Goal: Task Accomplishment & Management: Manage account settings

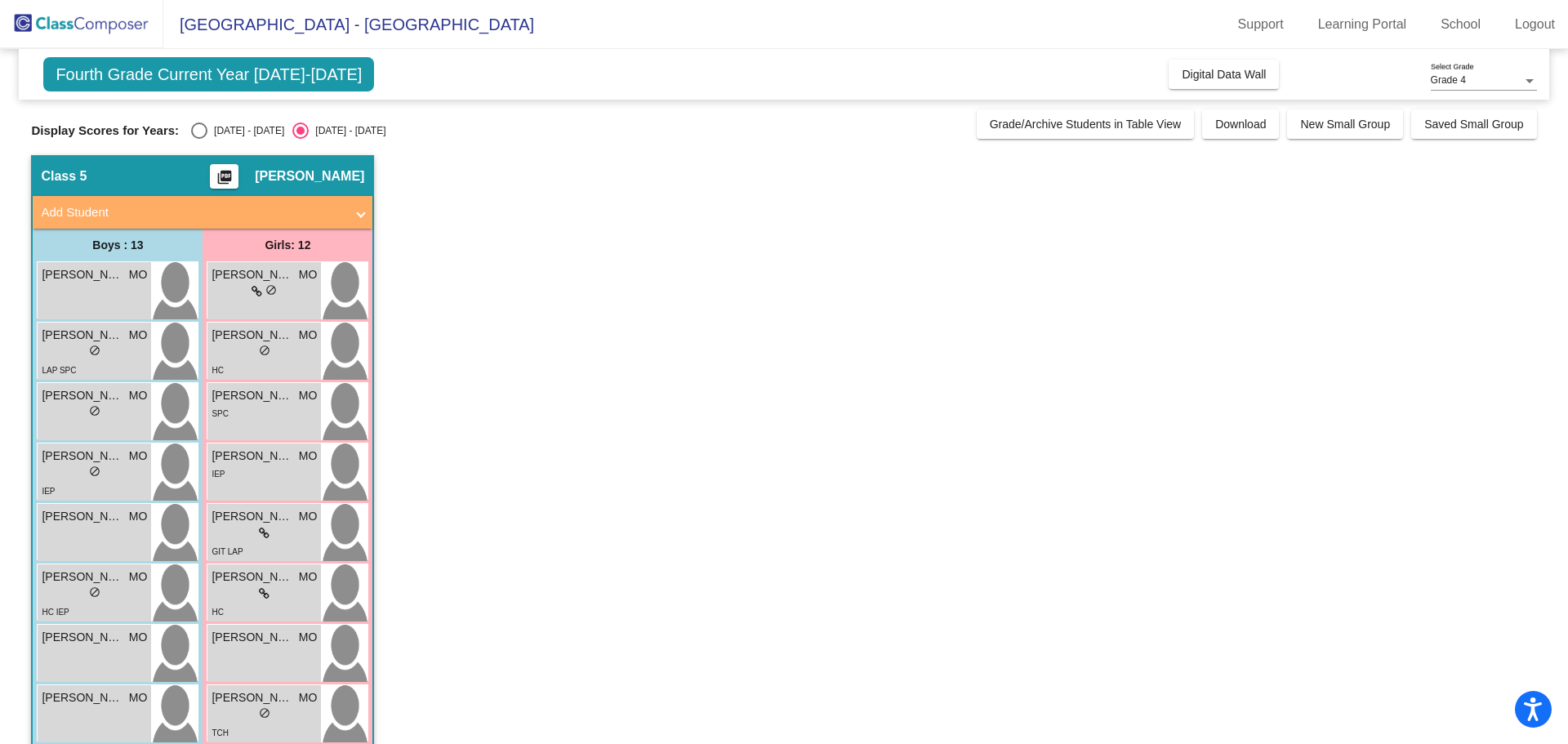
click at [222, 126] on div "[DATE] - [DATE]" at bounding box center [246, 131] width 77 height 15
click at [200, 139] on input "[DATE] - [DATE]" at bounding box center [199, 139] width 1 height 1
radio input "true"
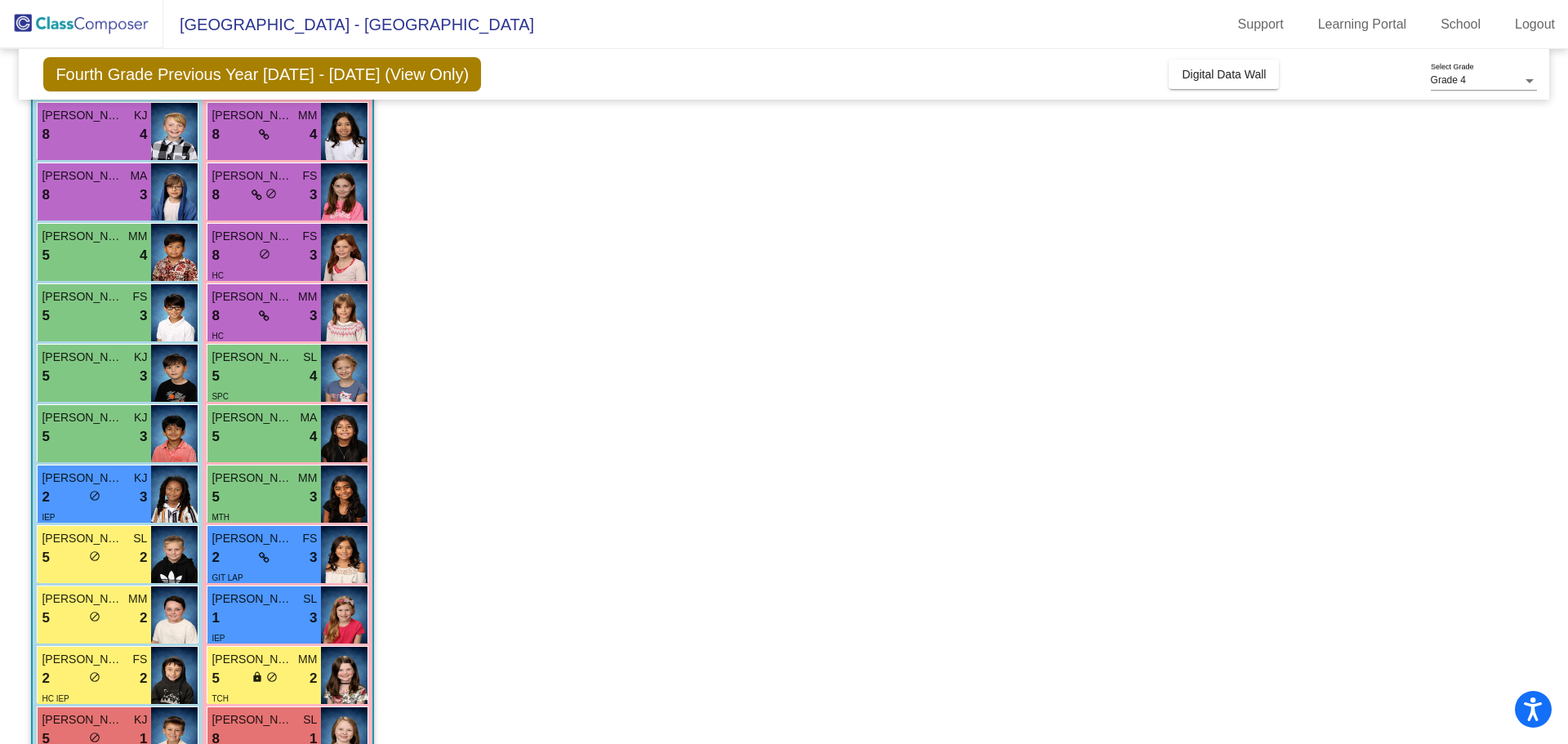
scroll to position [148, 0]
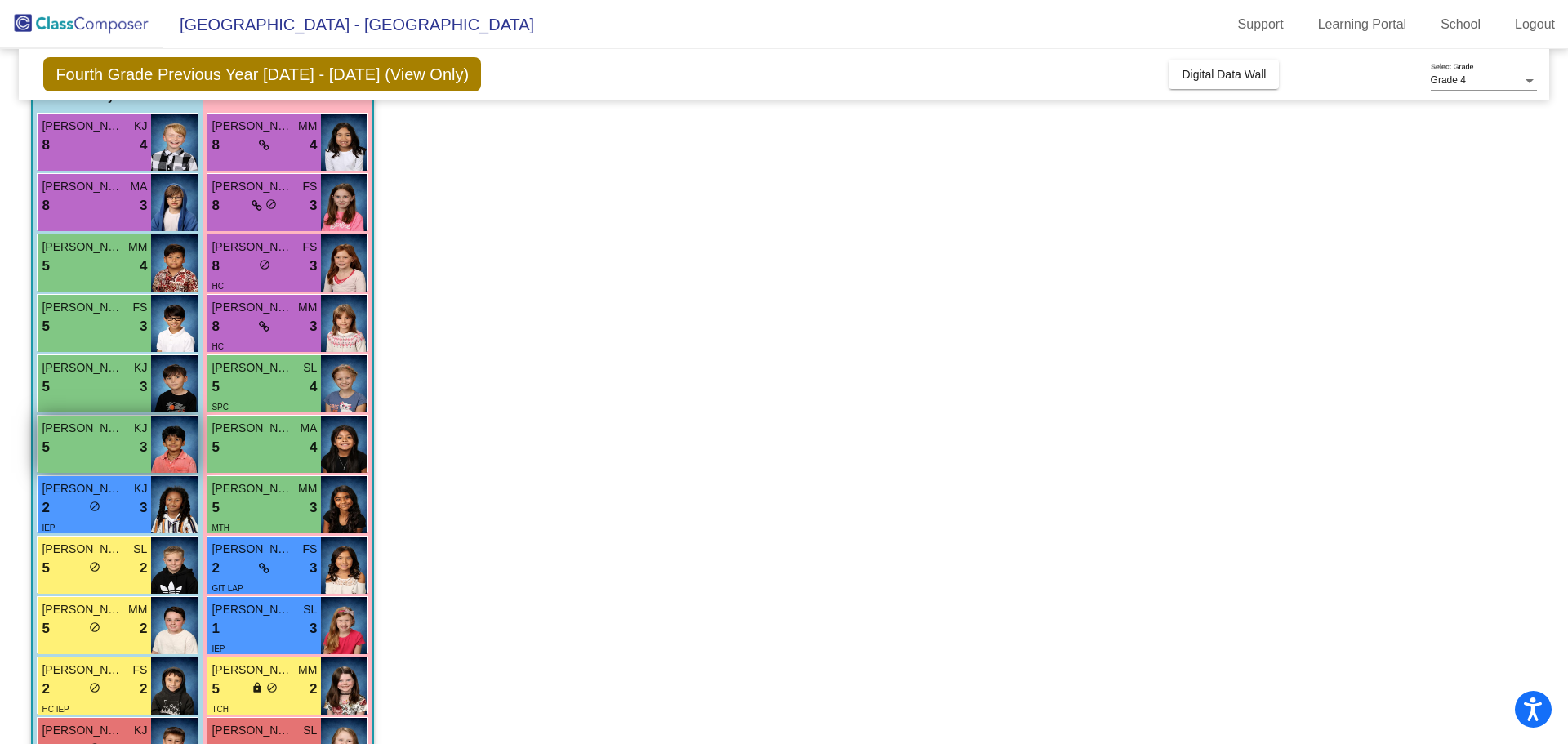
click at [127, 445] on div "5 lock do_not_disturb_alt 3" at bounding box center [94, 447] width 105 height 21
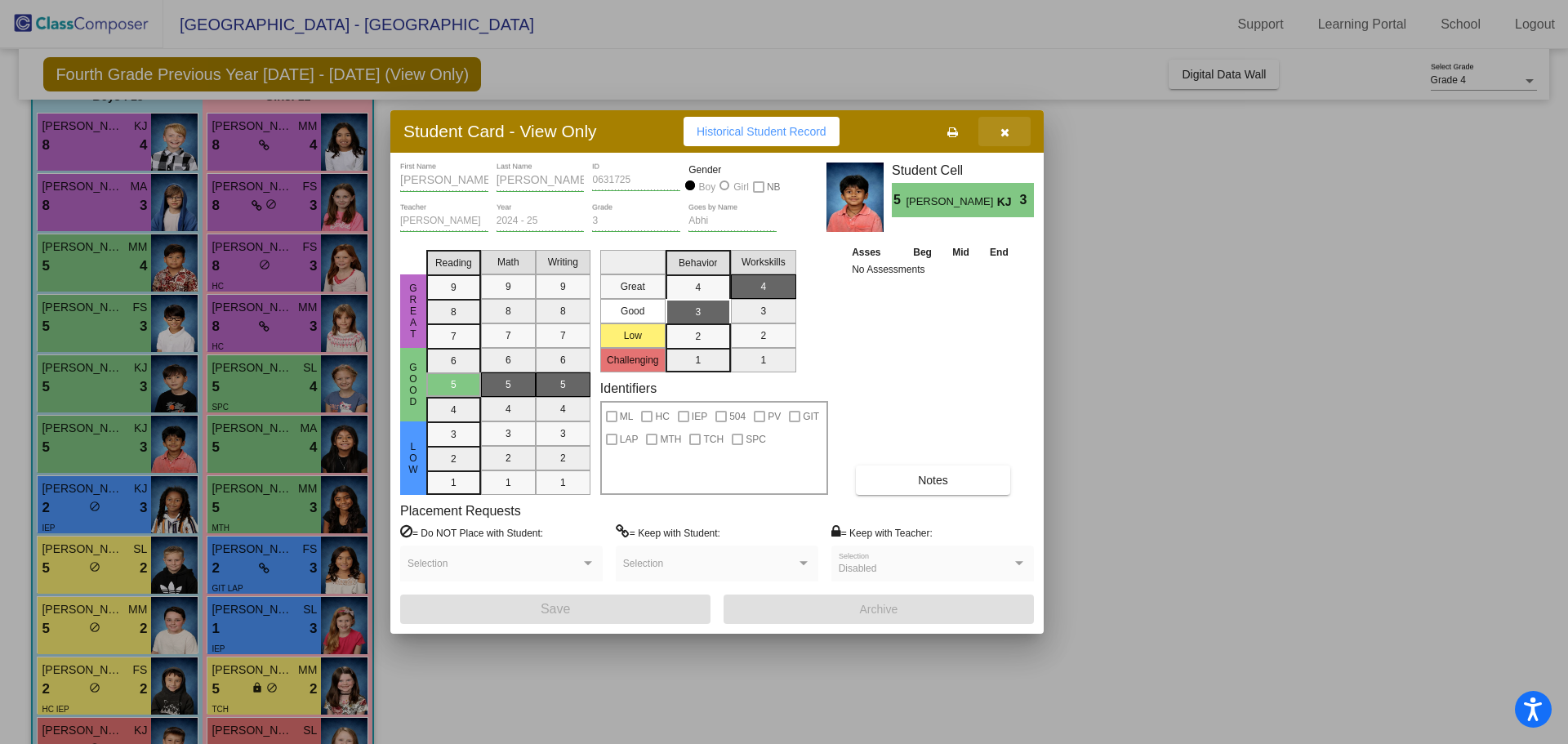
click at [1004, 130] on icon "button" at bounding box center [1005, 132] width 9 height 11
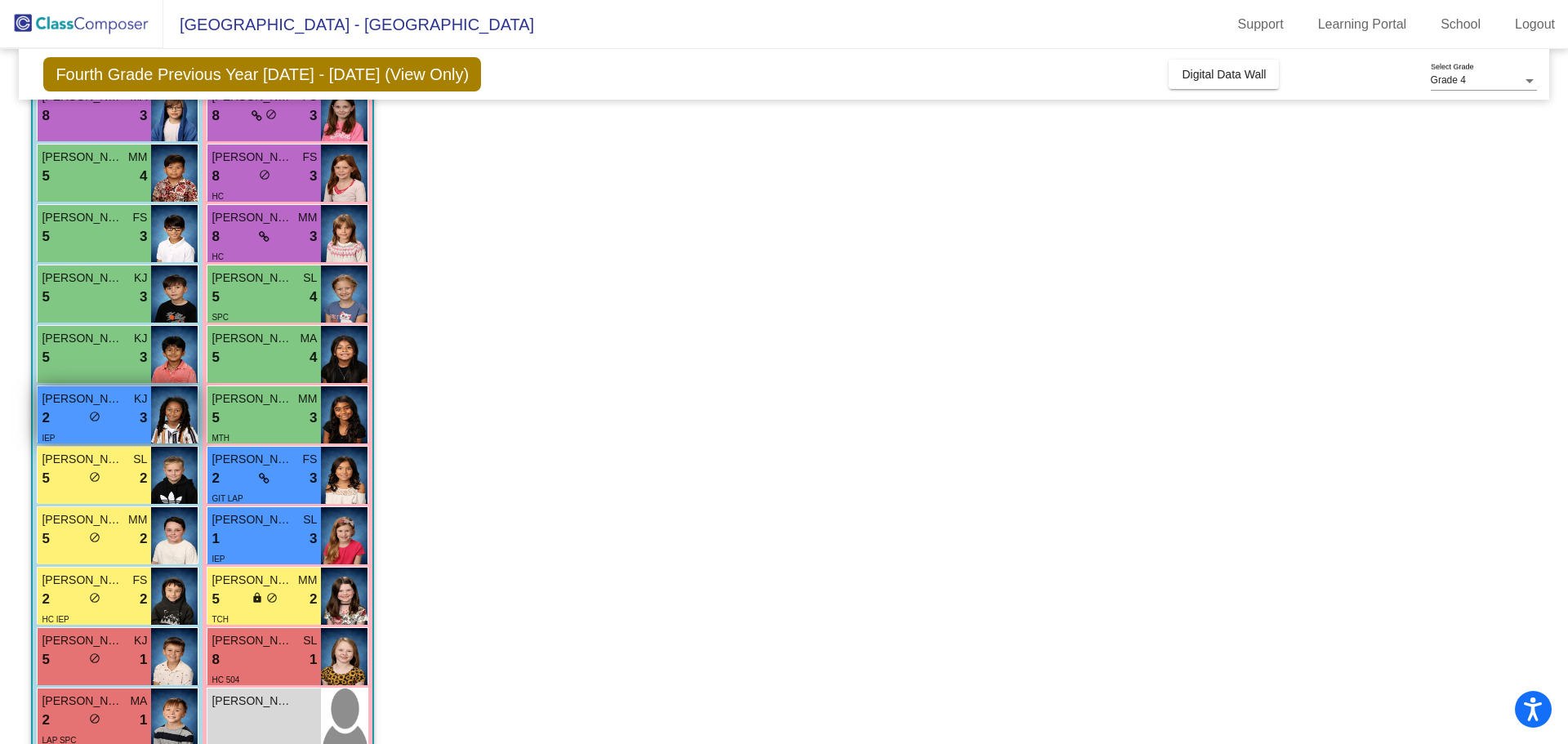
scroll to position [240, 0]
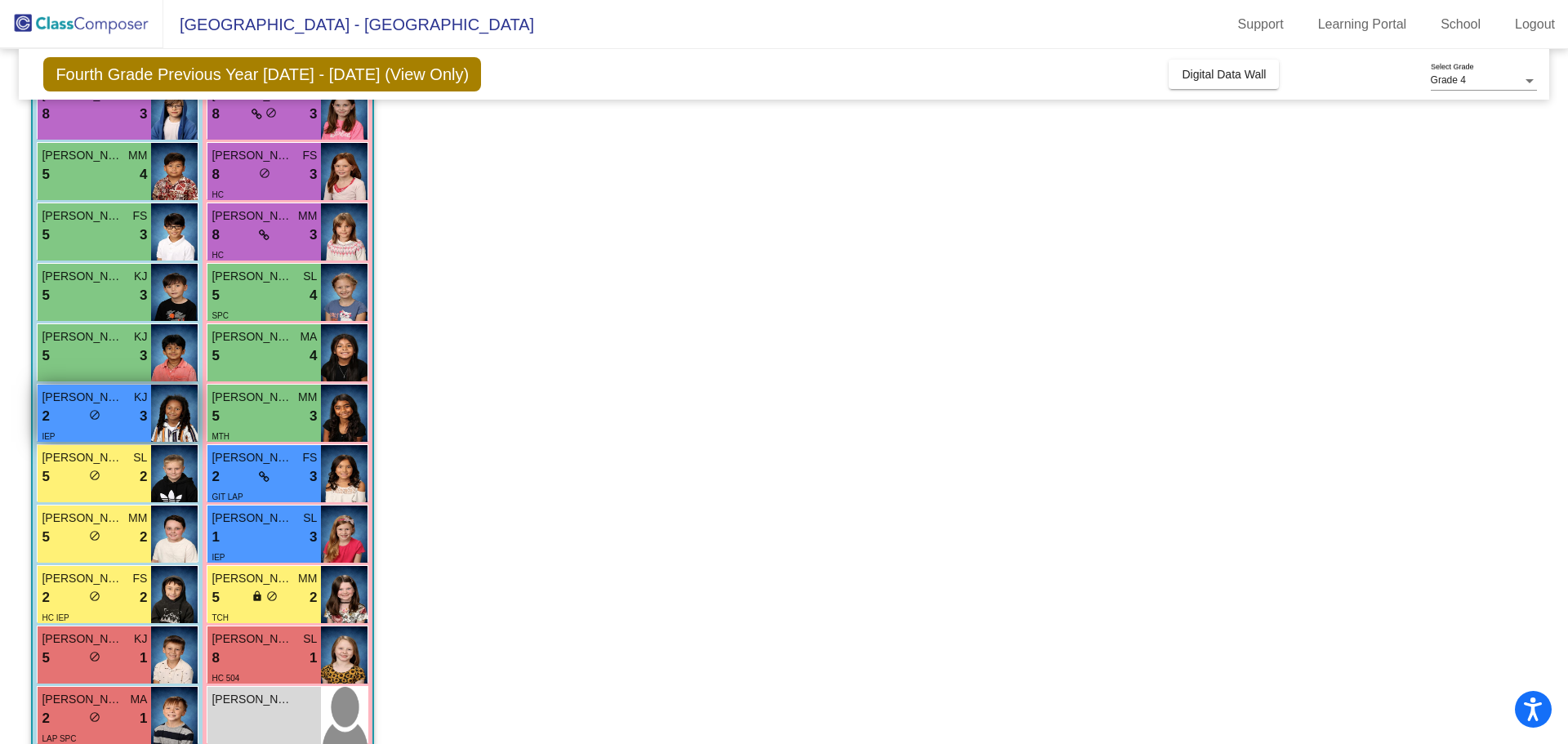
click at [163, 414] on img at bounding box center [174, 413] width 47 height 57
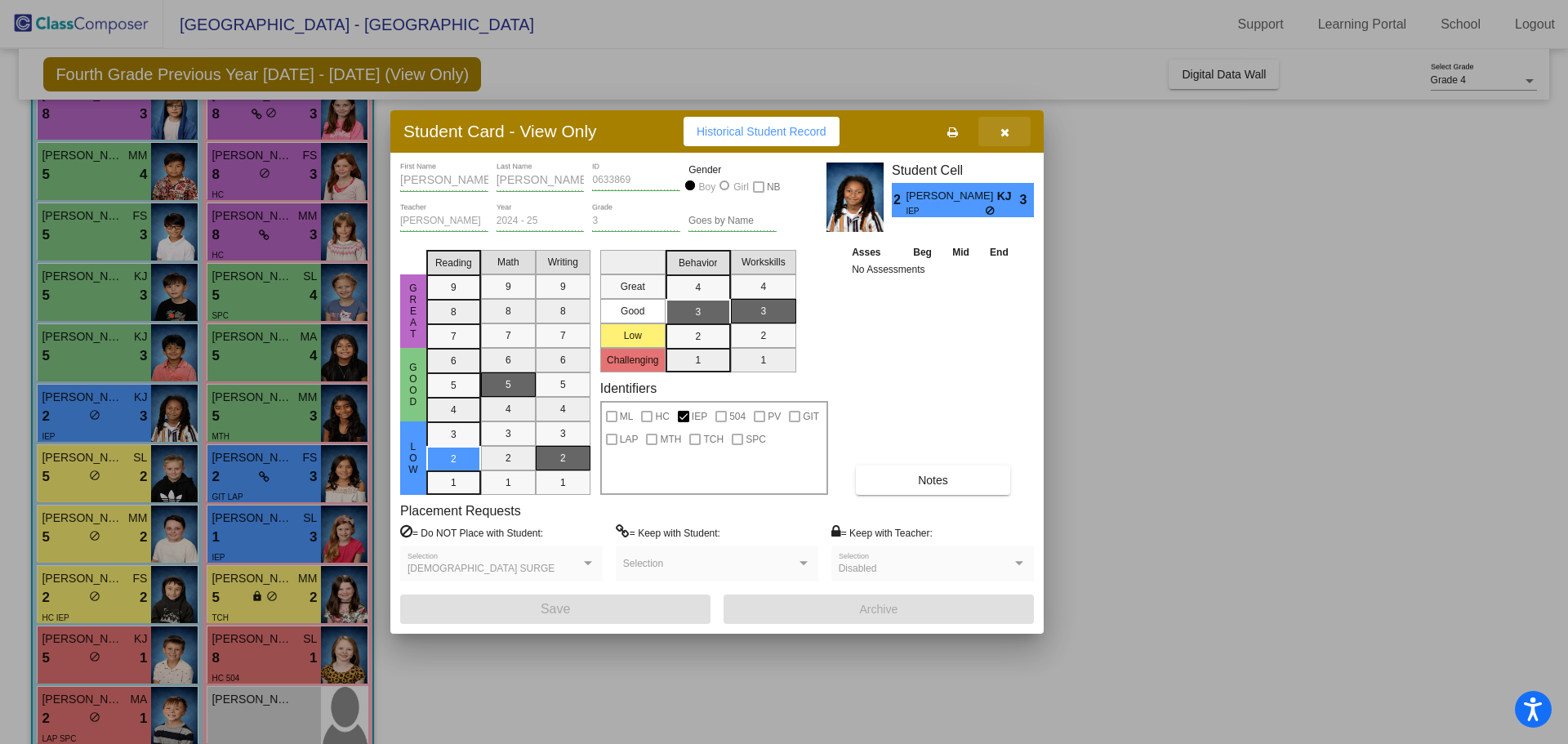
click at [1012, 135] on button "button" at bounding box center [1004, 132] width 52 height 29
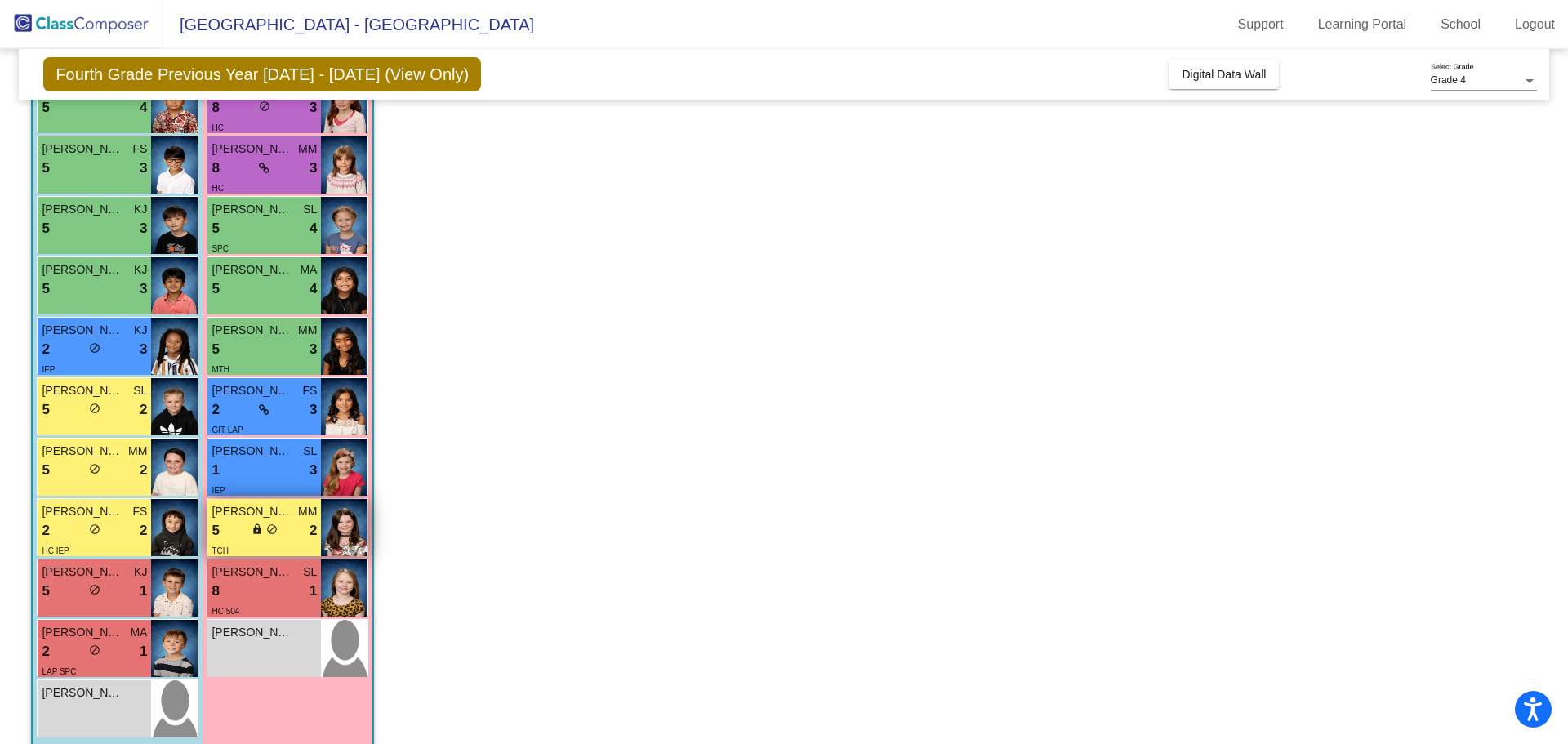
scroll to position [307, 0]
click at [95, 599] on div "5 lock do_not_disturb_alt 1" at bounding box center [94, 590] width 105 height 21
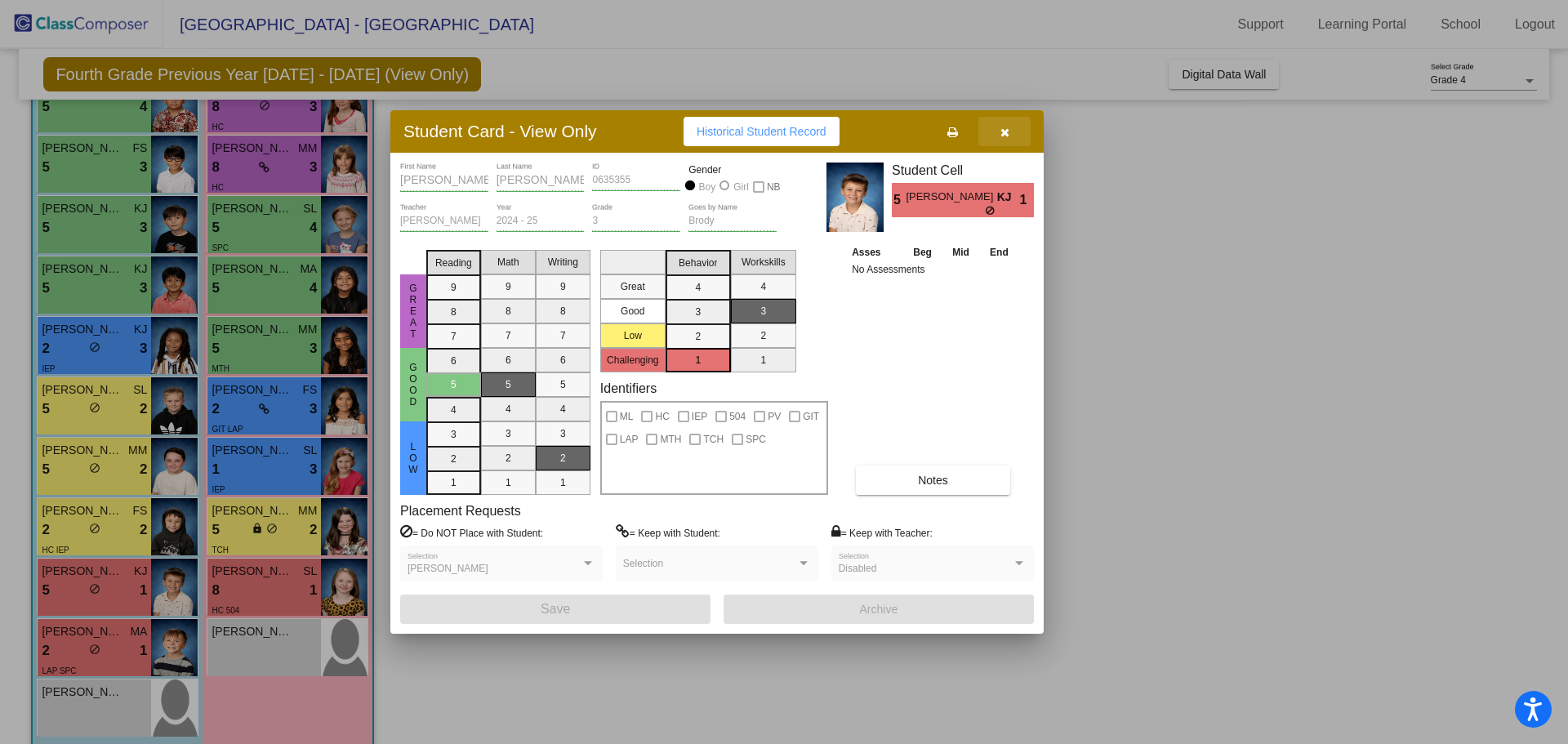
click at [997, 140] on button "button" at bounding box center [1004, 132] width 52 height 29
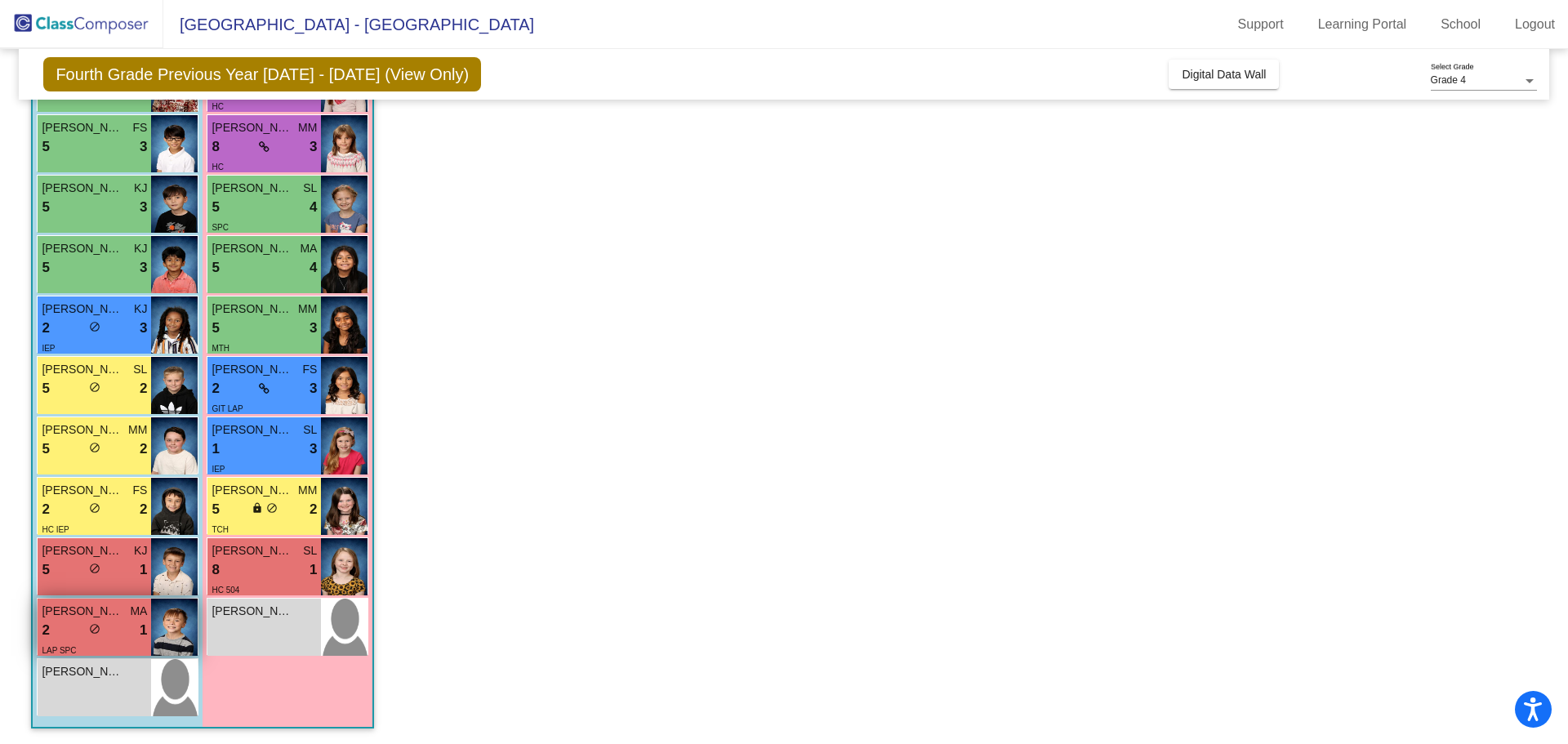
scroll to position [329, 0]
click at [140, 624] on span "1" at bounding box center [144, 629] width 7 height 21
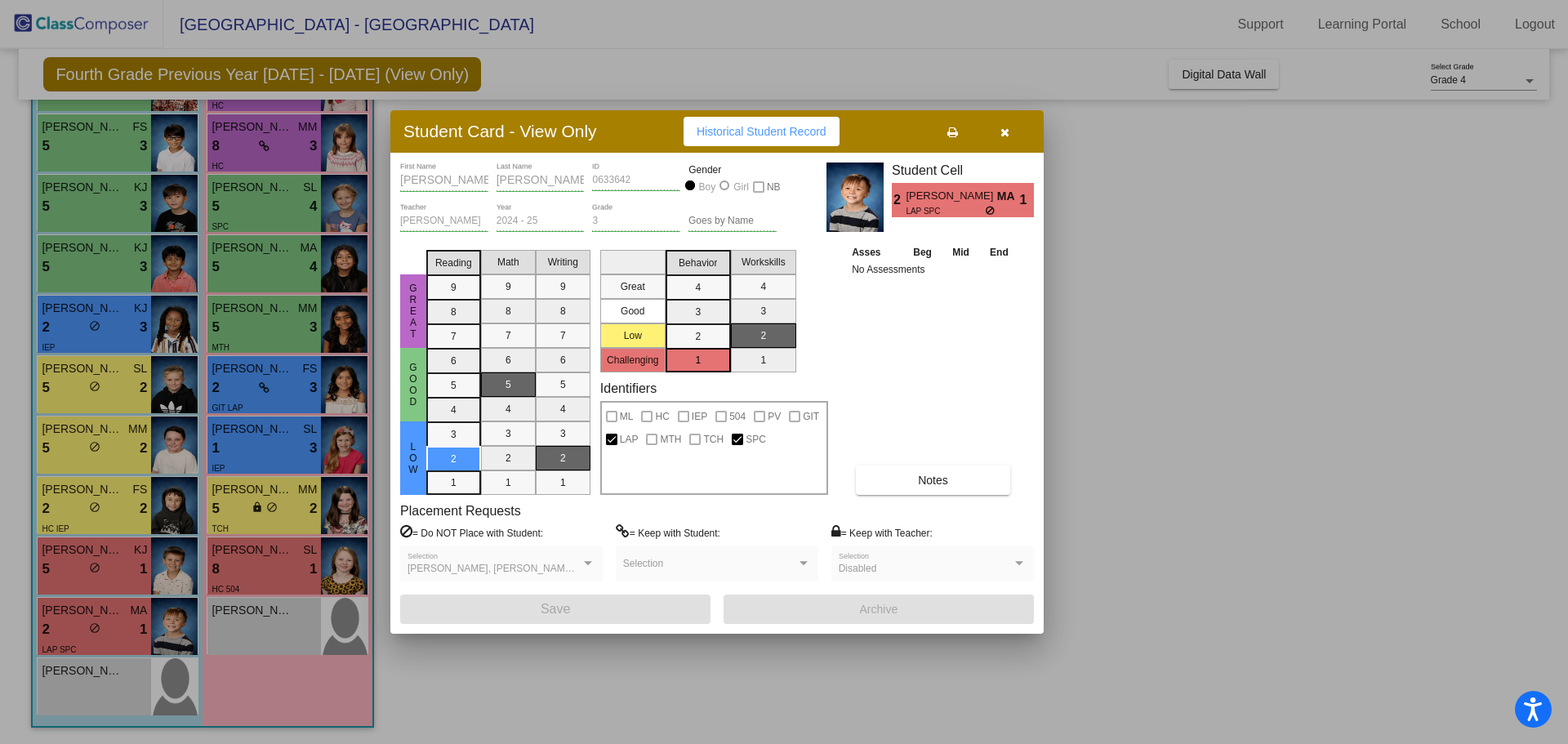
click at [1003, 128] on icon "button" at bounding box center [1005, 132] width 9 height 11
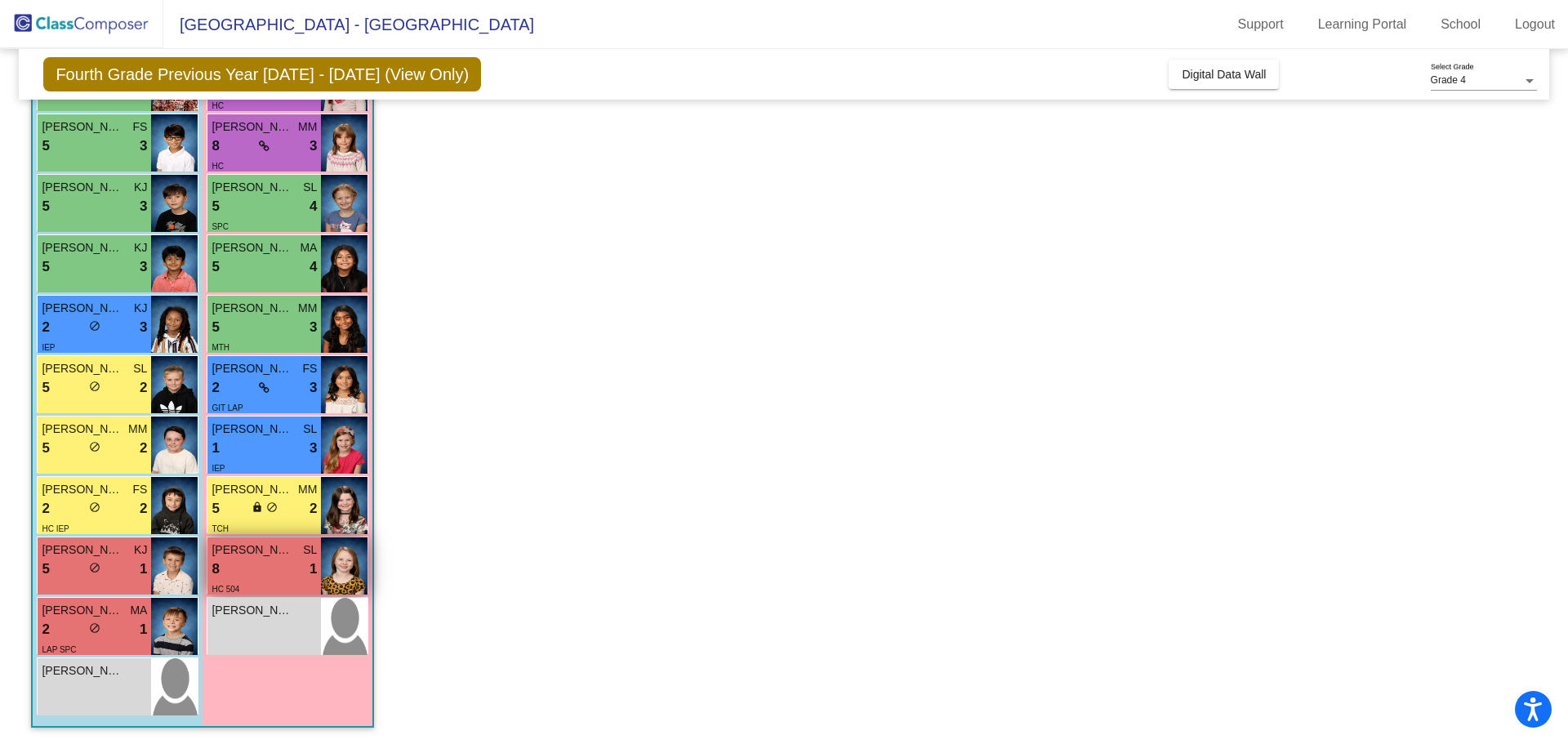
click at [294, 570] on div "8 lock do_not_disturb_alt 1" at bounding box center [264, 568] width 105 height 21
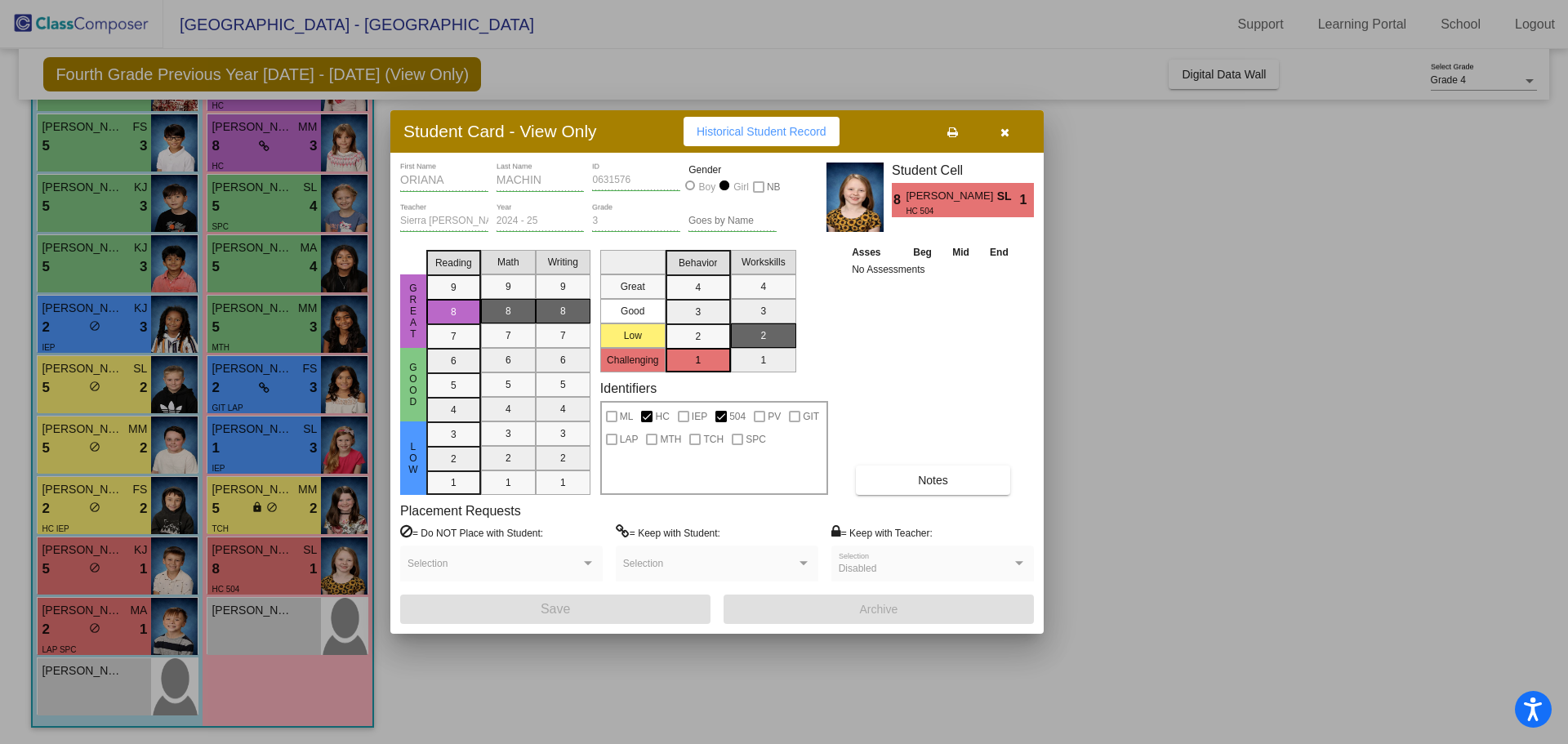
click at [1007, 118] on button "button" at bounding box center [1004, 132] width 52 height 29
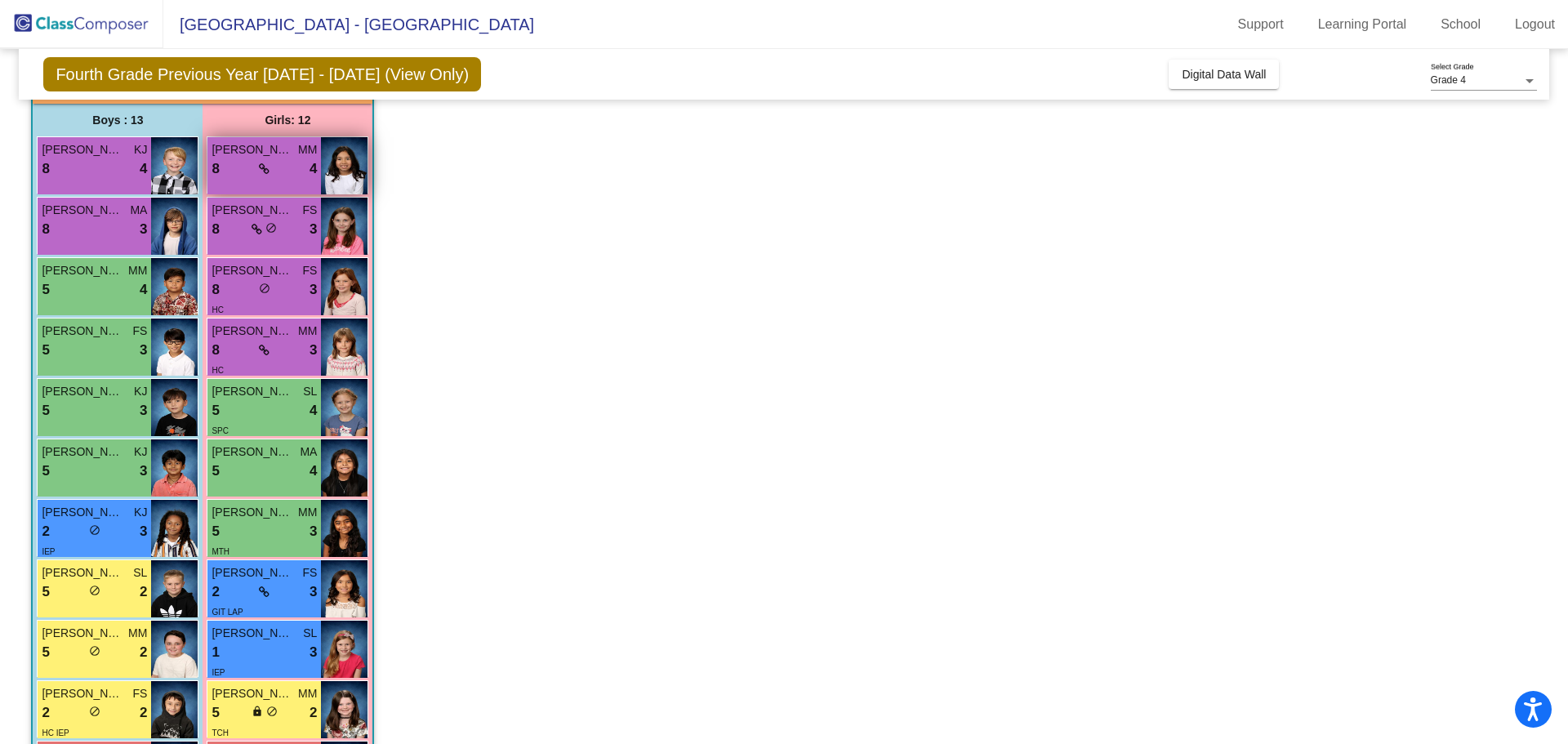
scroll to position [115, 0]
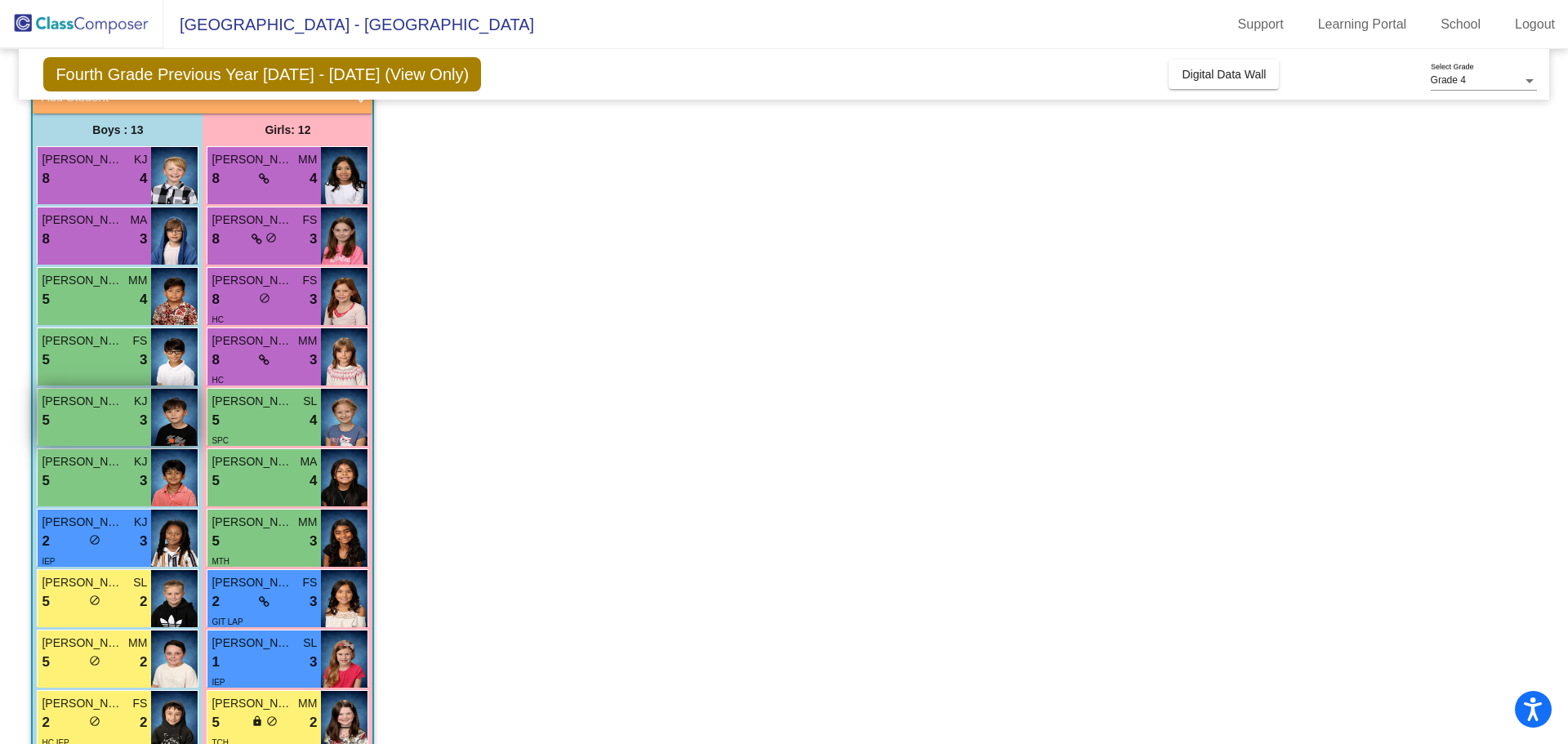
click at [157, 415] on img at bounding box center [174, 417] width 47 height 57
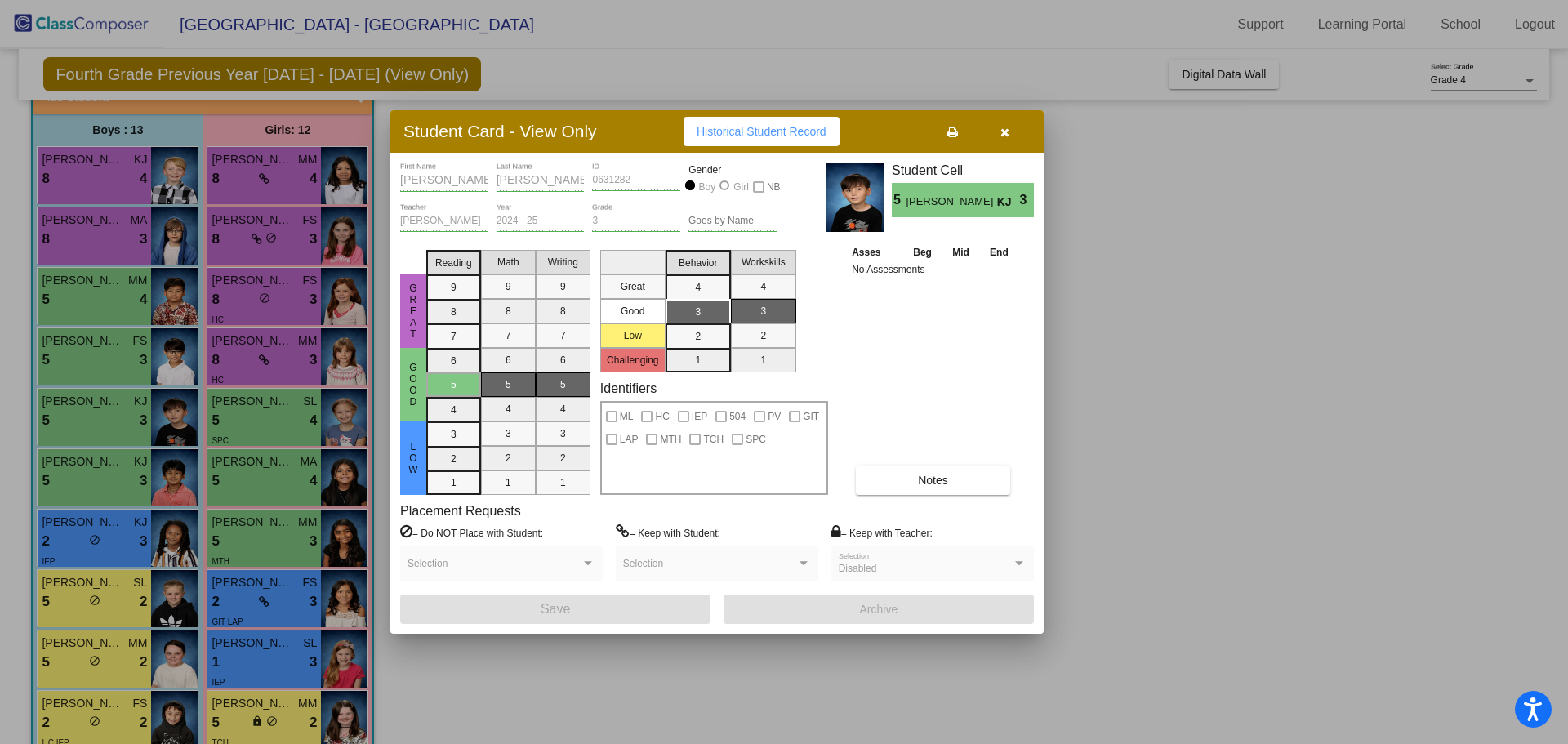
click at [1007, 128] on icon "button" at bounding box center [1005, 132] width 9 height 11
